Goal: Information Seeking & Learning: Learn about a topic

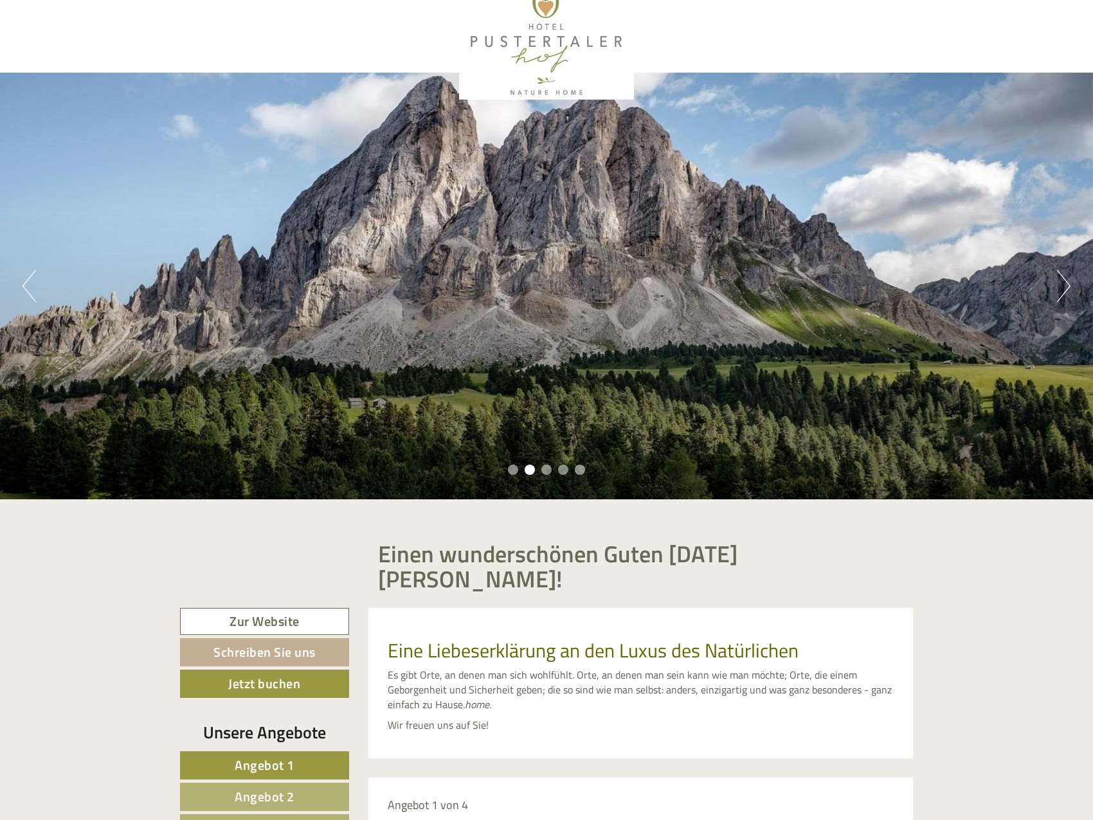
scroll to position [514, 0]
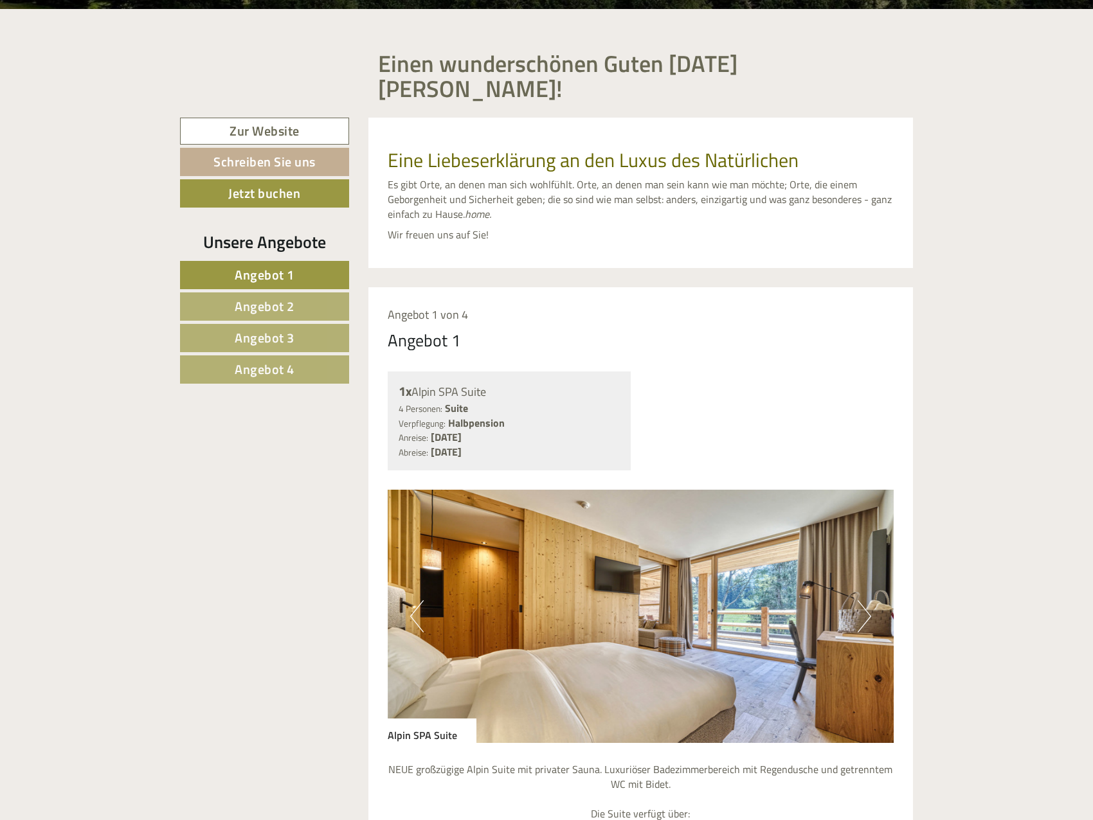
click at [278, 296] on span "Angebot 2" at bounding box center [265, 306] width 60 height 20
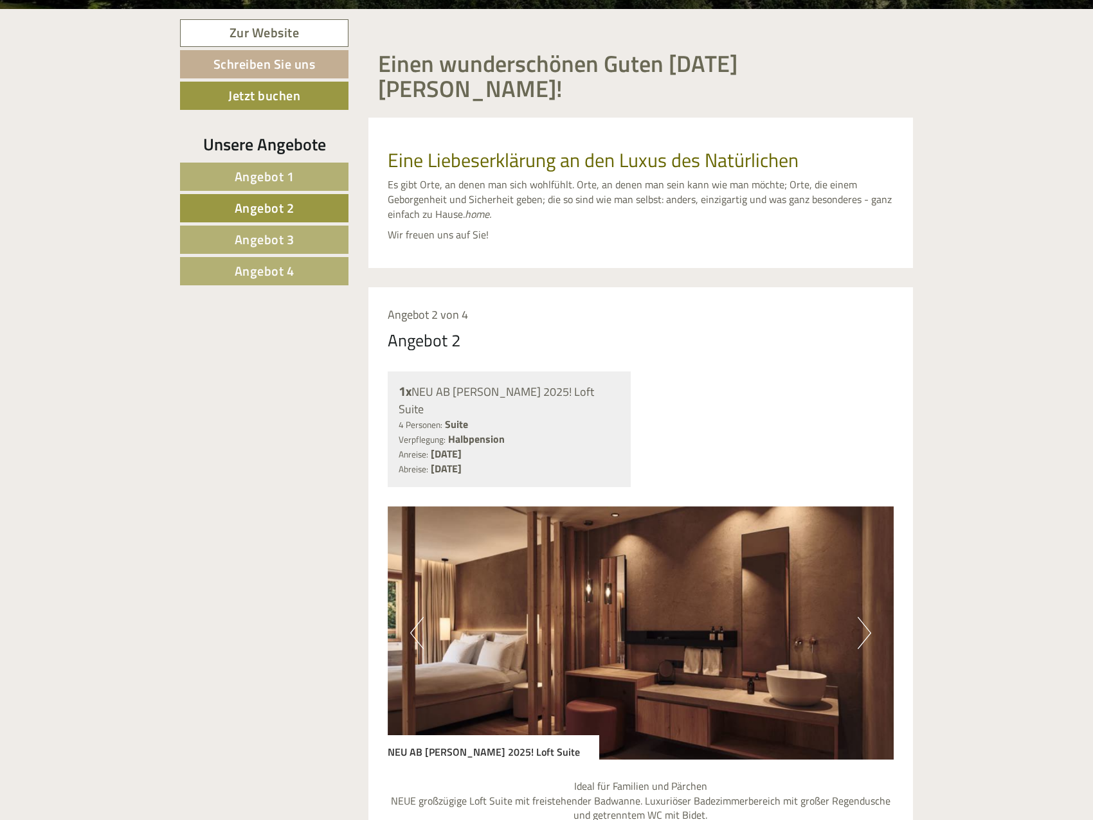
scroll to position [777, 0]
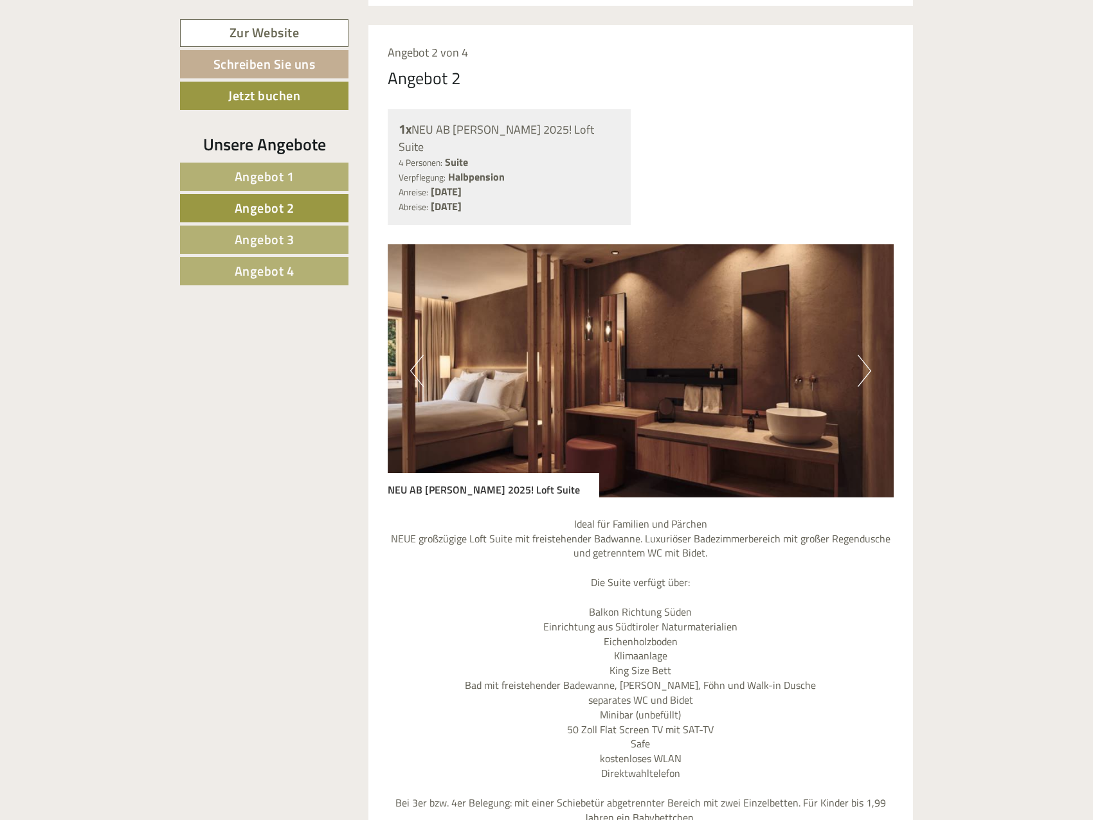
click at [284, 276] on span "Angebot 4" at bounding box center [265, 271] width 60 height 20
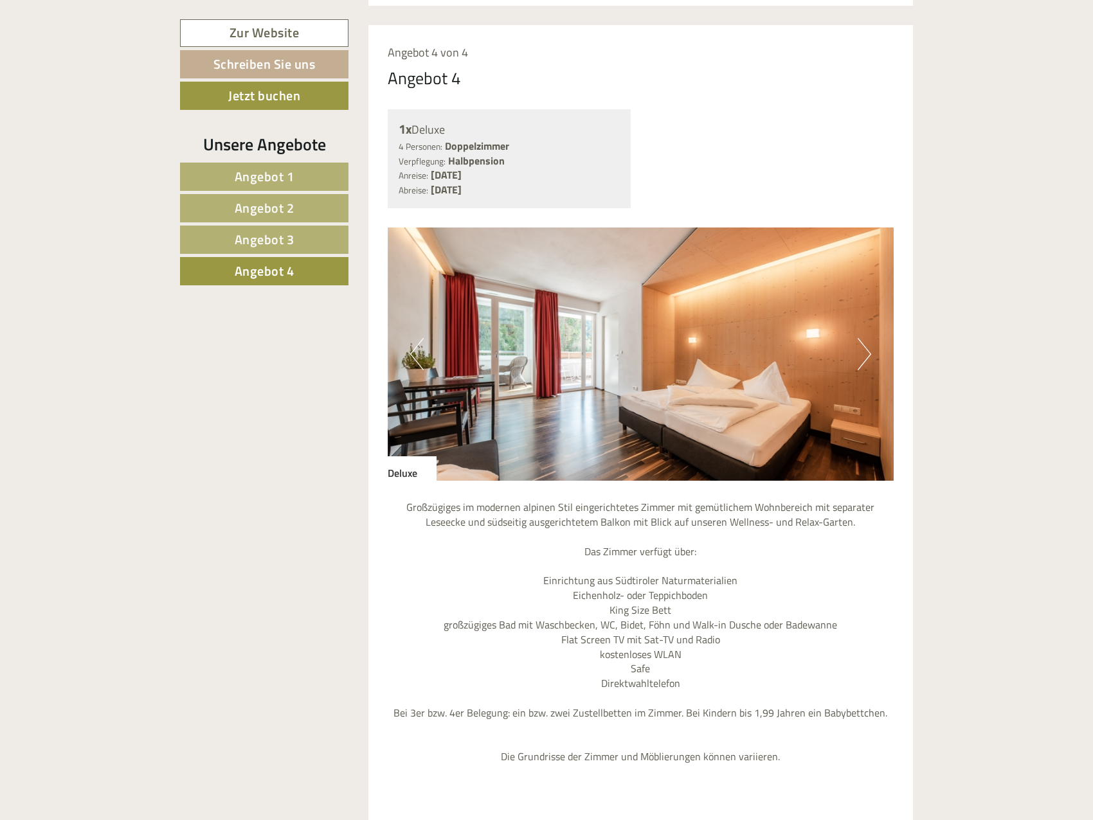
click at [301, 208] on link "Angebot 2" at bounding box center [264, 208] width 168 height 28
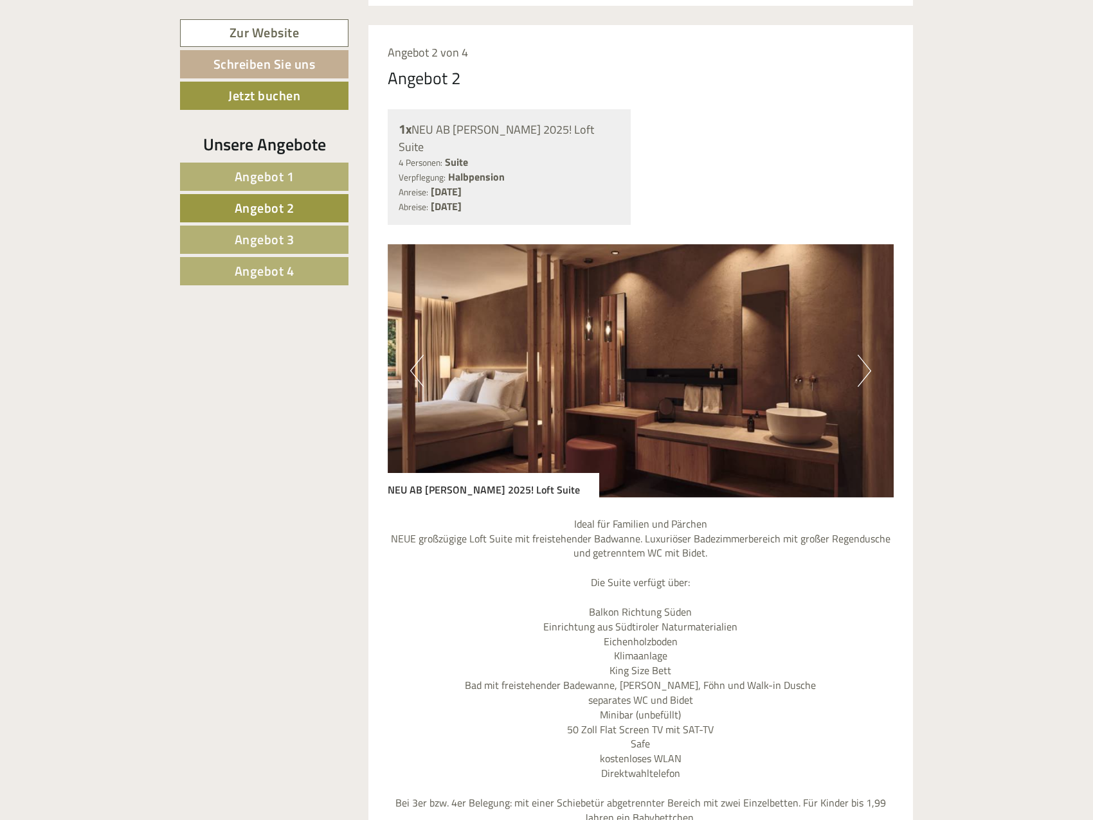
click at [273, 268] on span "Angebot 4" at bounding box center [265, 271] width 60 height 20
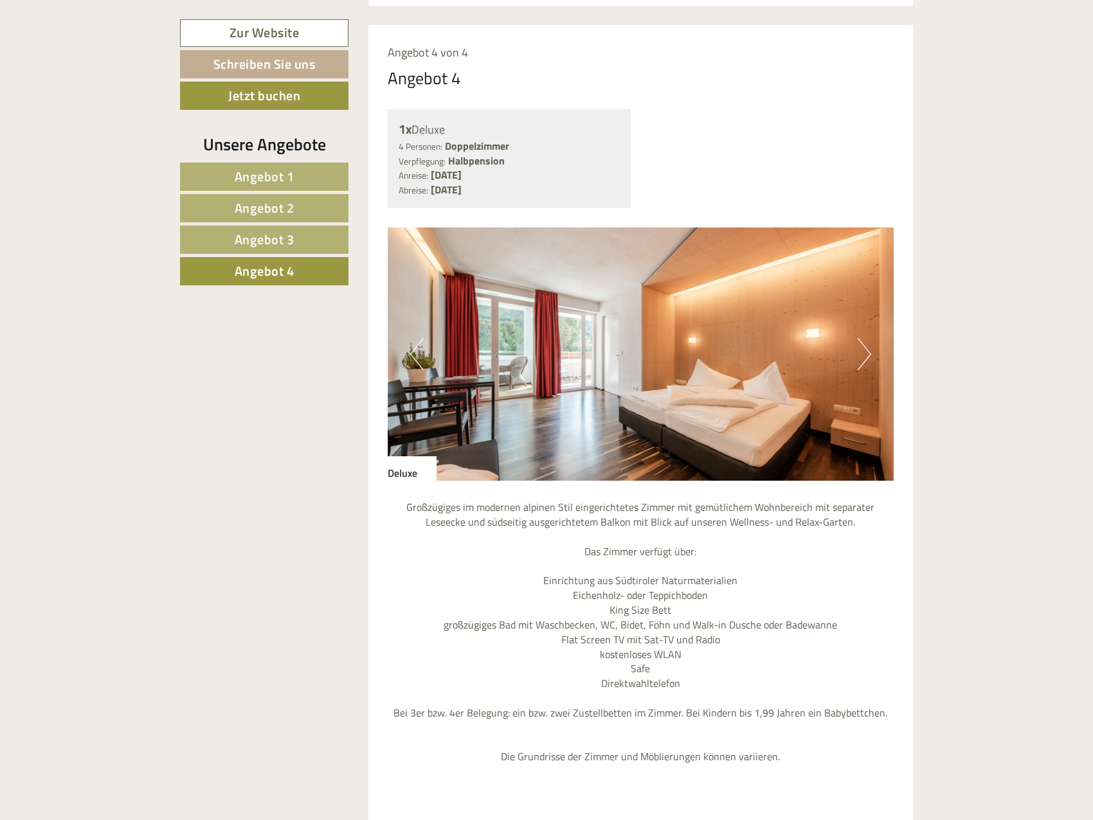
click at [281, 190] on link "Angebot 1" at bounding box center [264, 177] width 168 height 28
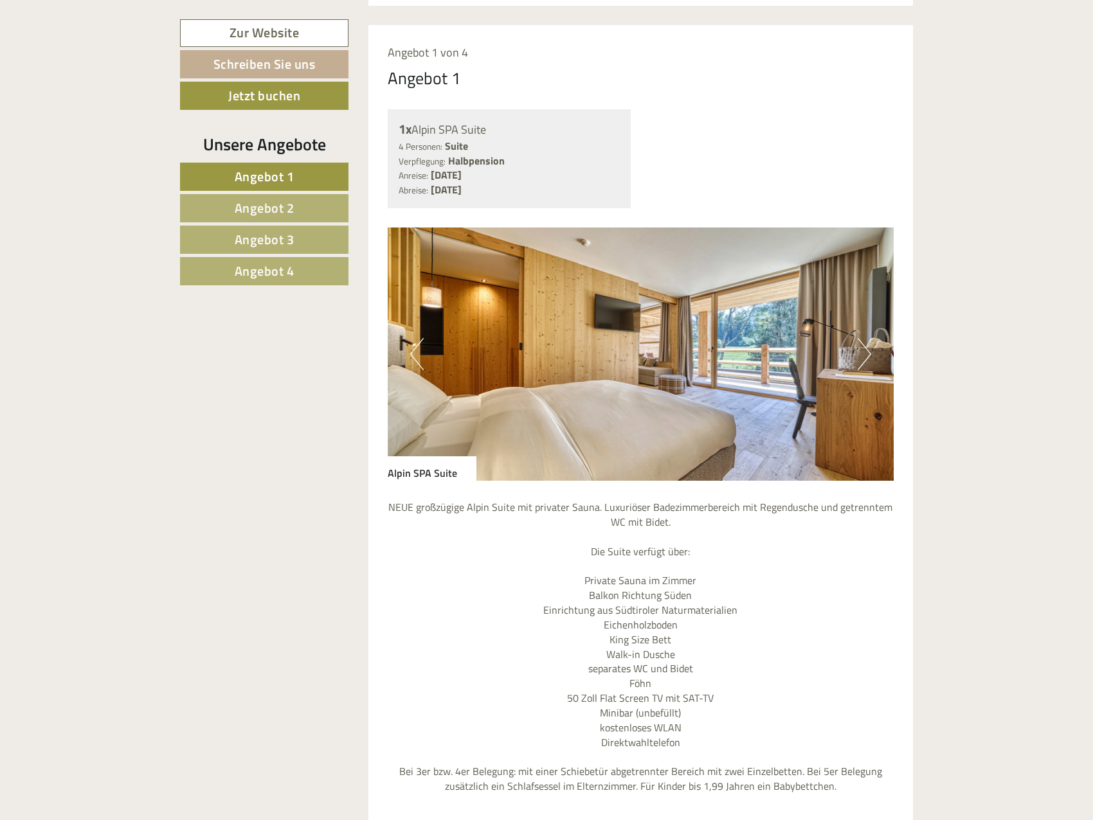
click at [281, 208] on span "Angebot 2" at bounding box center [265, 208] width 60 height 20
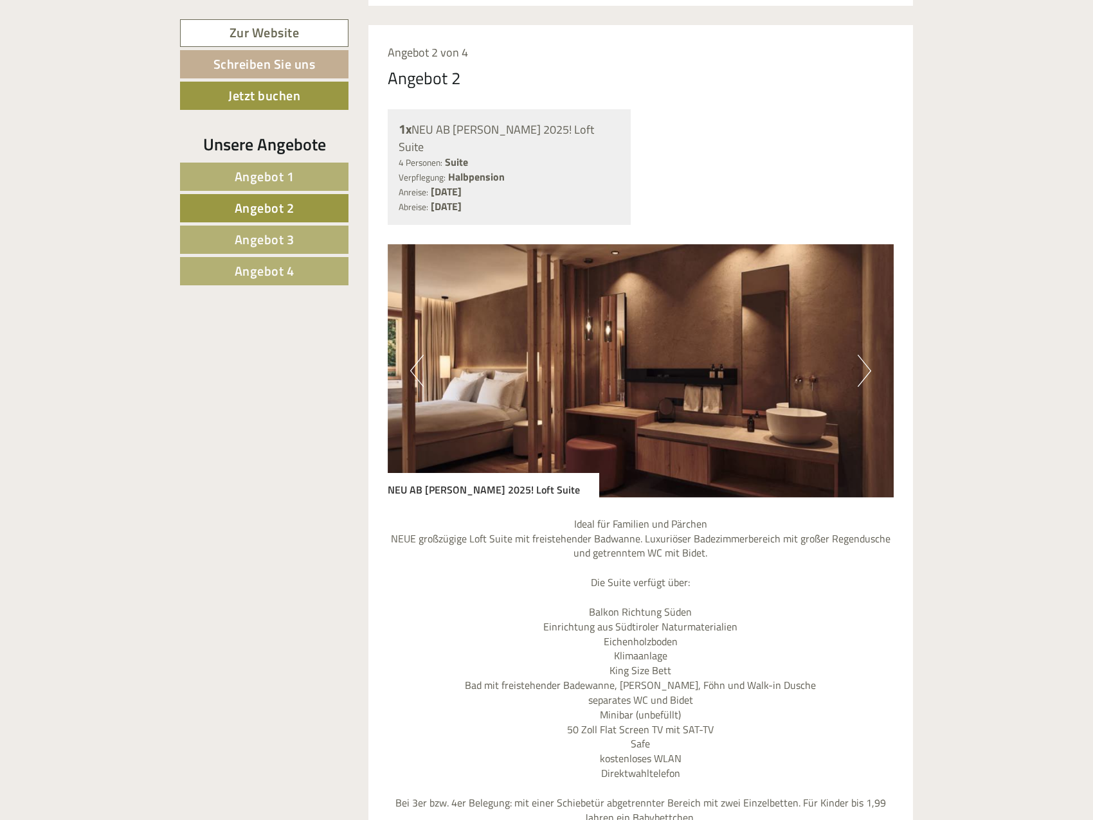
click at [313, 275] on link "Angebot 4" at bounding box center [264, 271] width 168 height 28
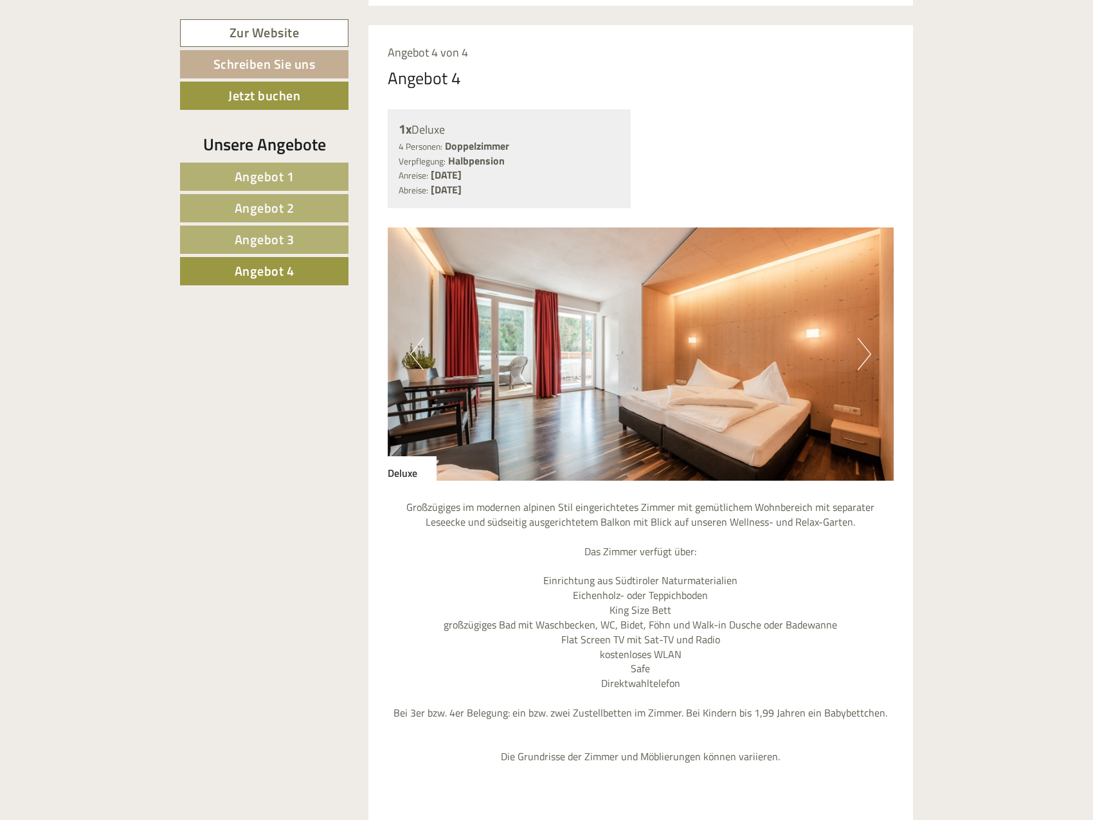
click at [871, 338] on button "Next" at bounding box center [865, 354] width 14 height 32
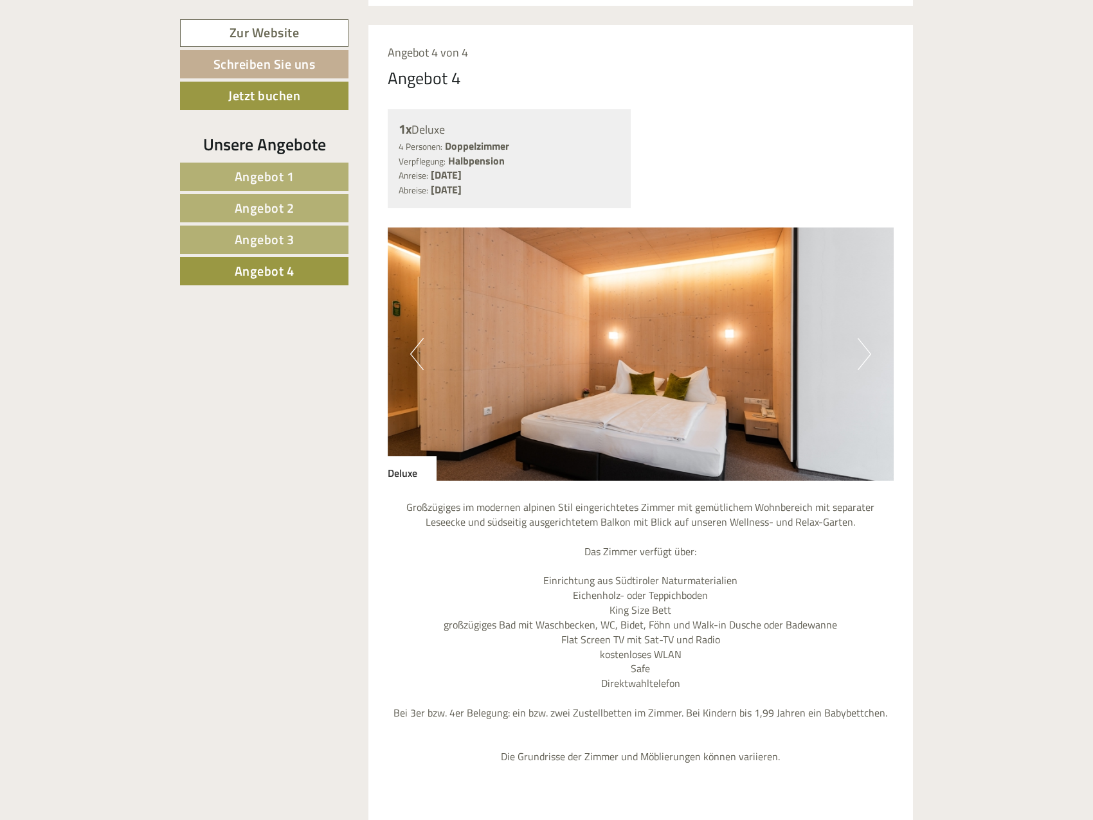
click at [864, 338] on button "Next" at bounding box center [865, 354] width 14 height 32
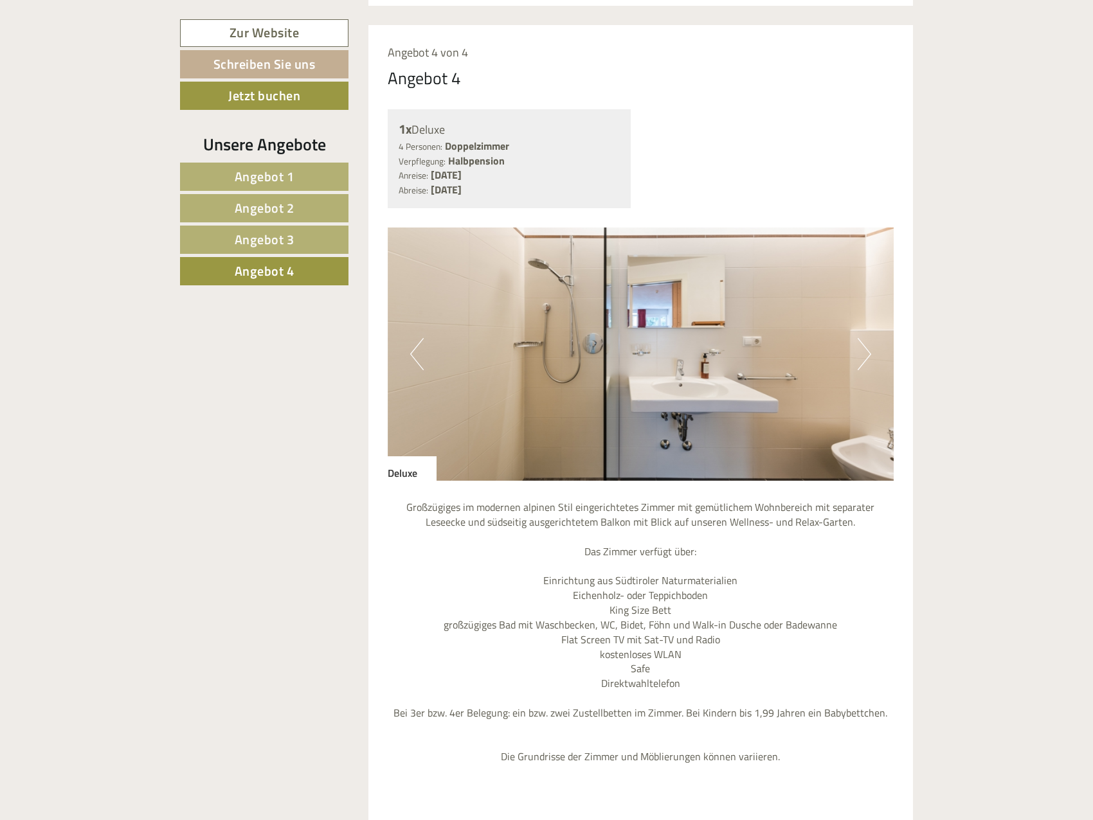
click at [864, 338] on button "Next" at bounding box center [865, 354] width 14 height 32
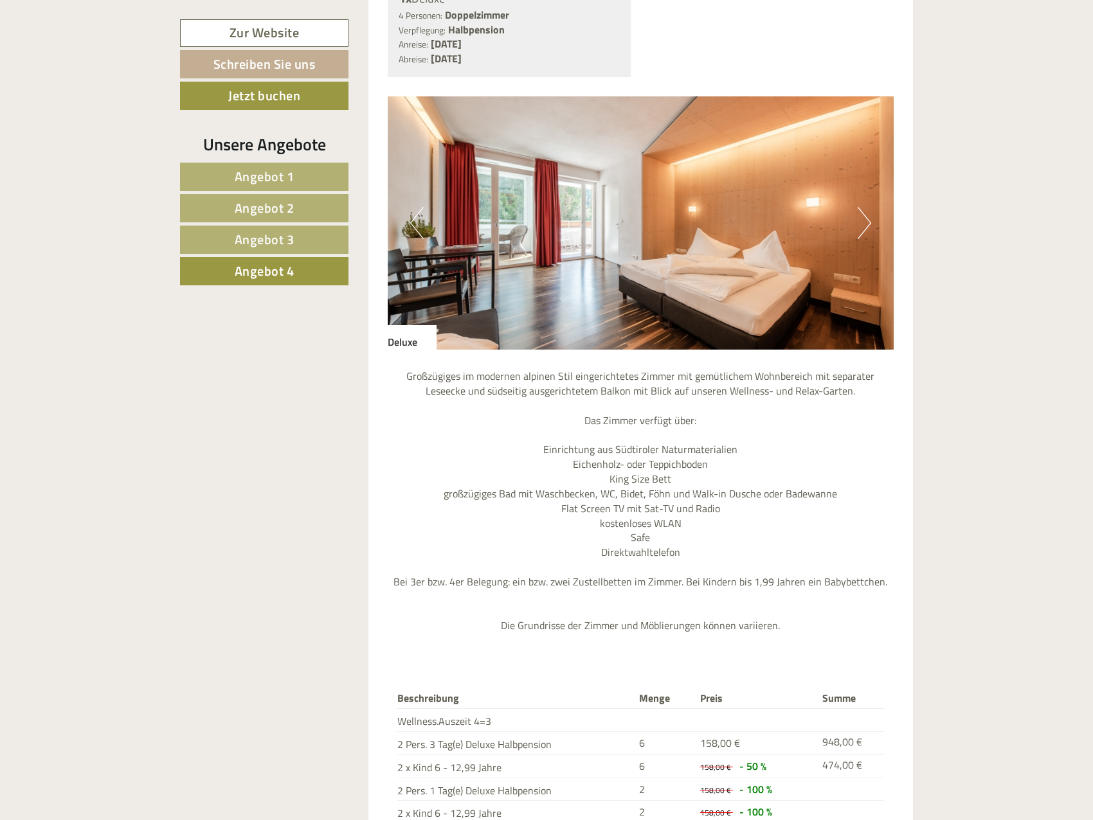
scroll to position [1162, 0]
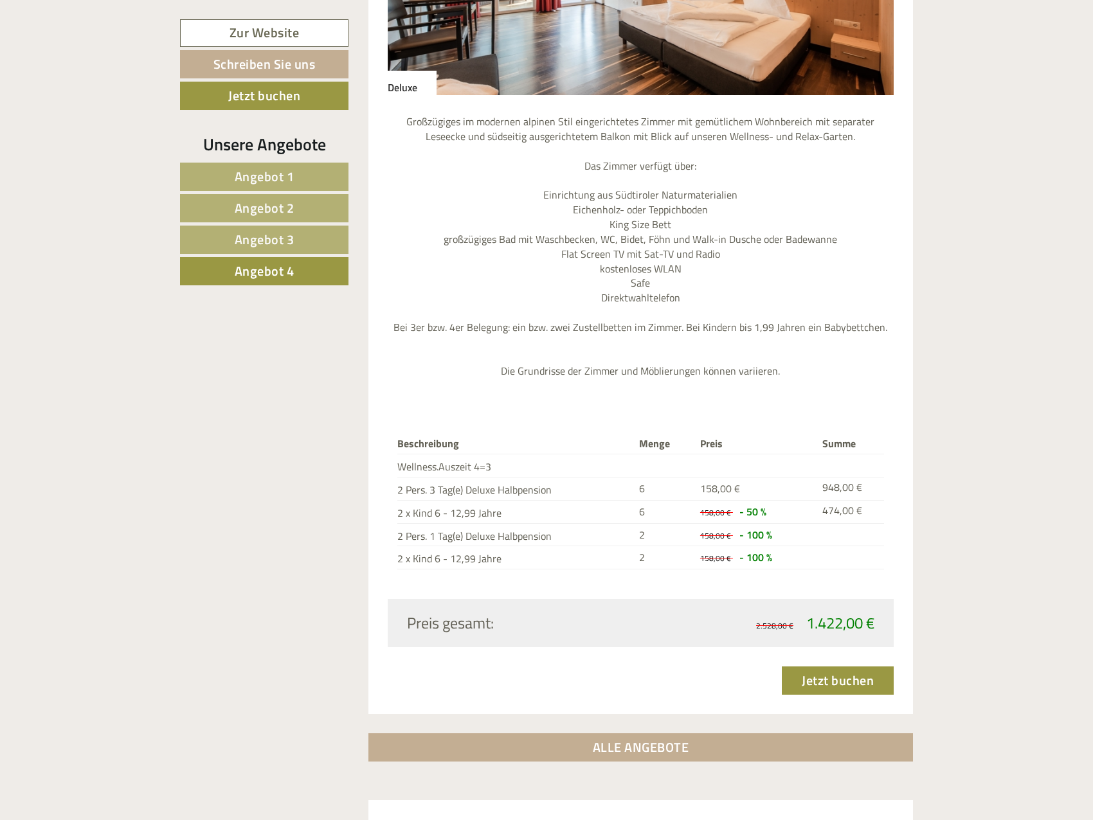
click at [261, 203] on span "Angebot 2" at bounding box center [265, 208] width 60 height 20
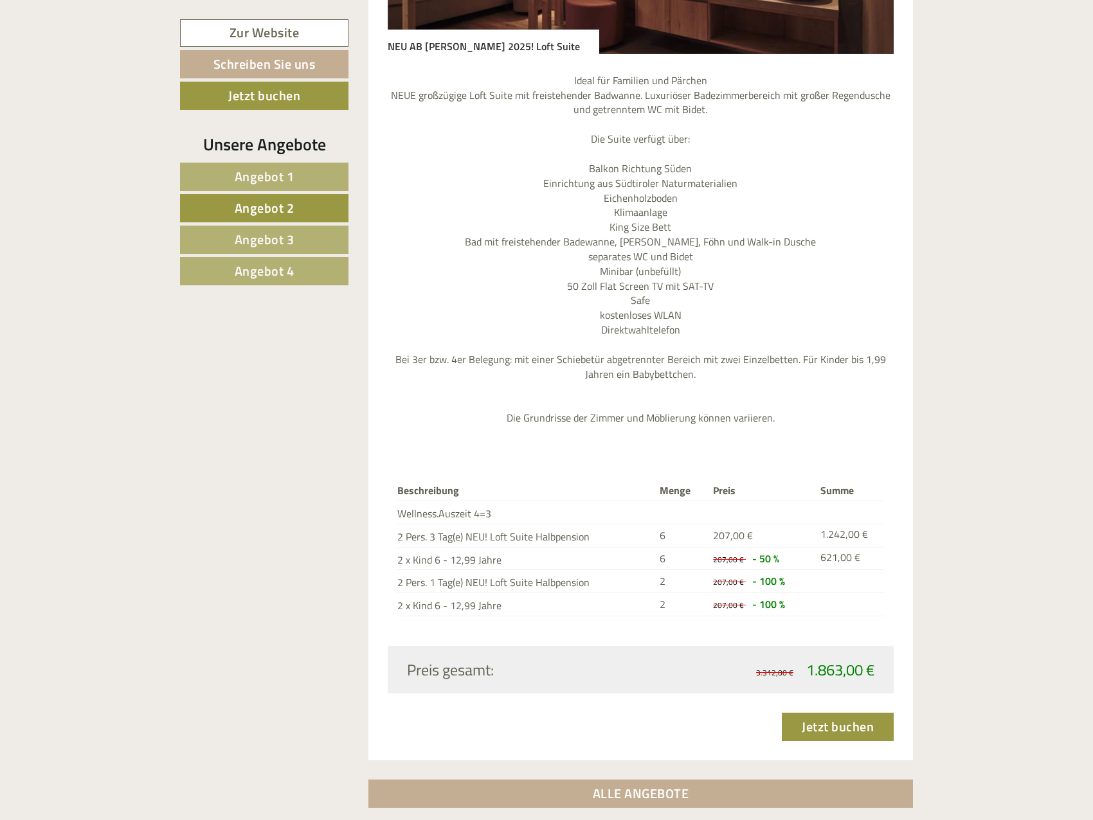
scroll to position [1227, 0]
